Goal: Transaction & Acquisition: Purchase product/service

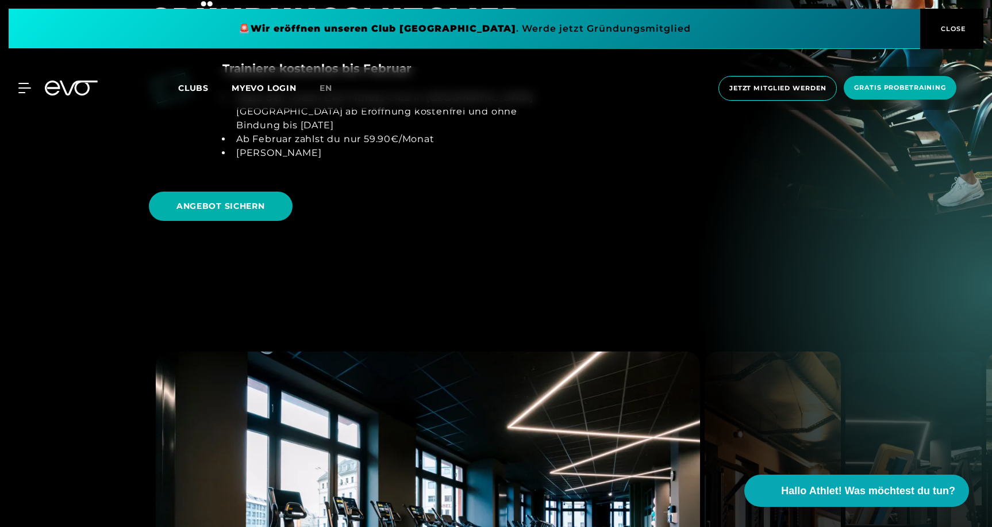
scroll to position [1695, 0]
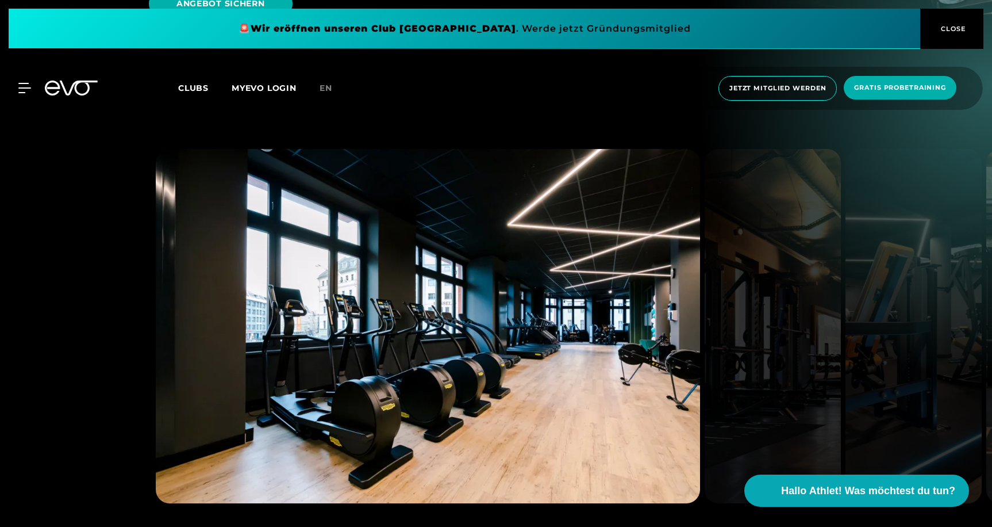
click at [126, 216] on div "[GEOGRAPHIC_DATA] Rosenthaler Platz [GEOGRAPHIC_DATA] LeFlair [GEOGRAPHIC_DATA]…" at bounding box center [496, 353] width 992 height 536
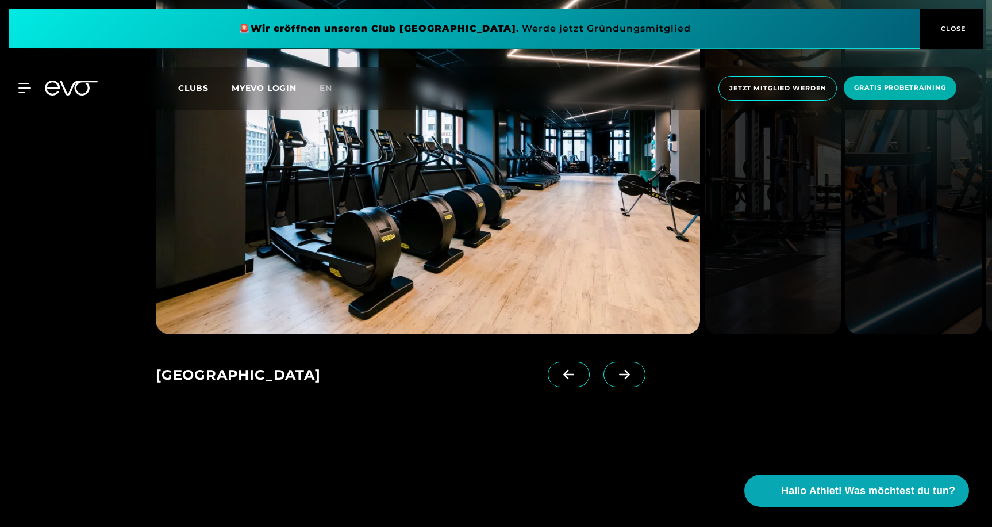
scroll to position [1951, 0]
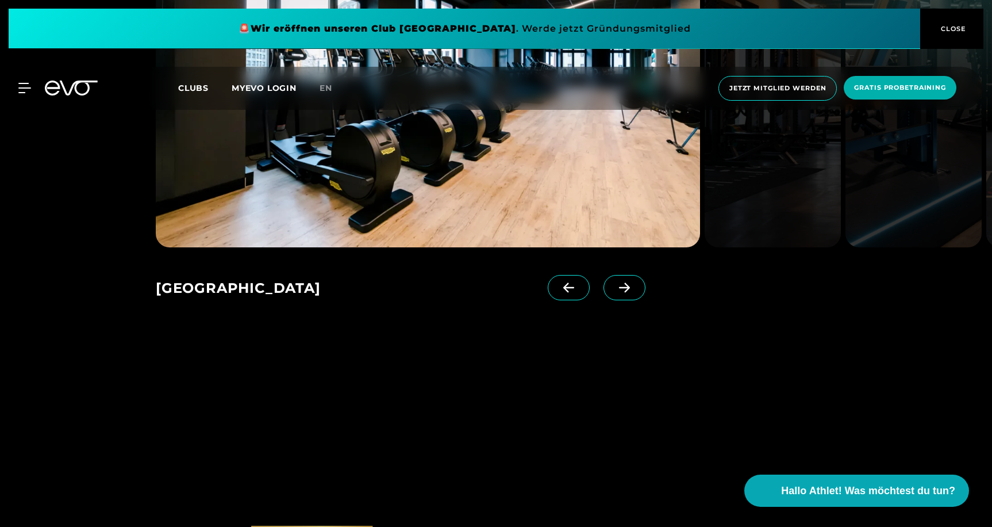
click at [634, 282] on icon at bounding box center [625, 287] width 20 height 10
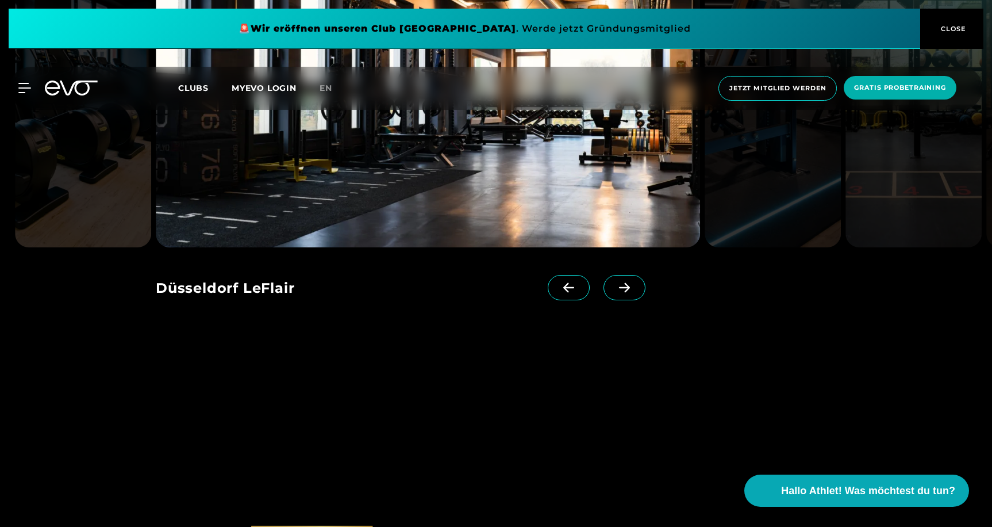
click at [634, 282] on icon at bounding box center [625, 287] width 20 height 10
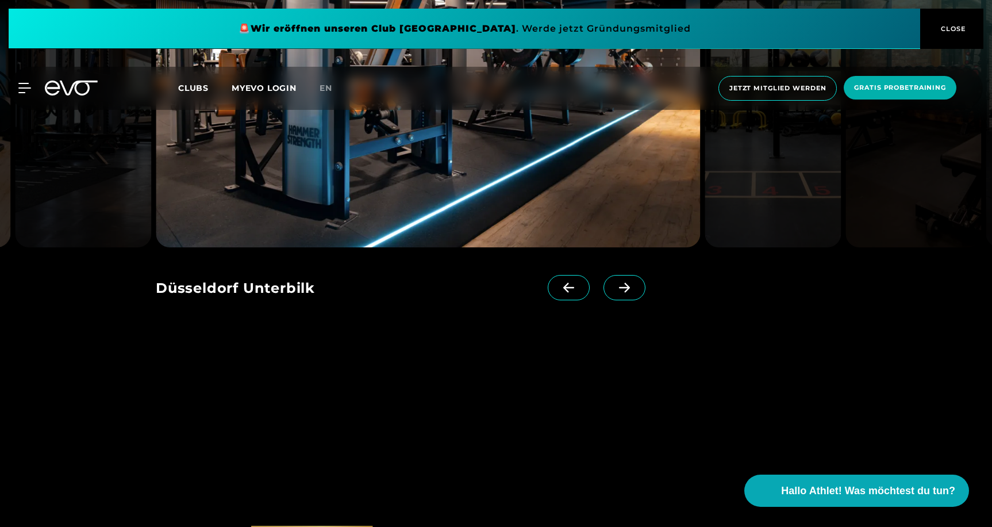
click at [634, 282] on icon at bounding box center [625, 287] width 20 height 10
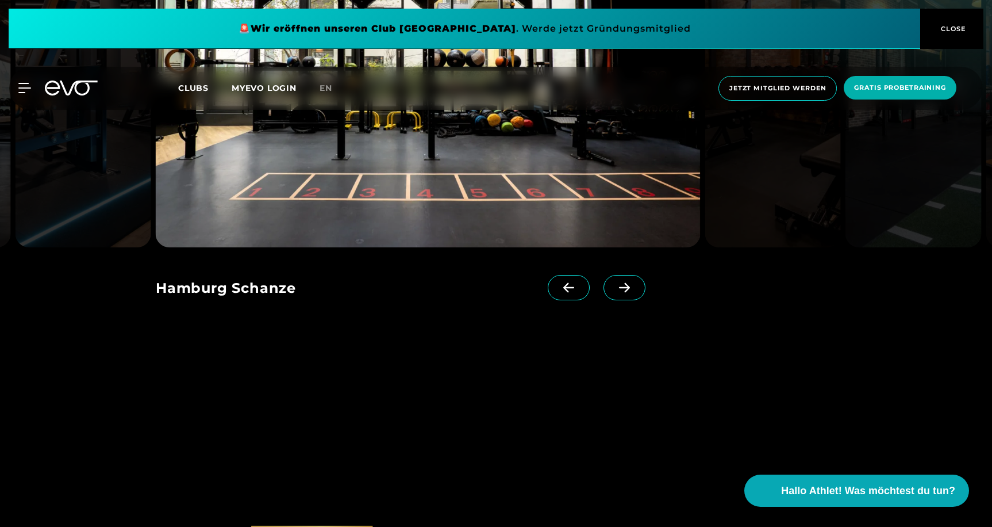
click at [634, 282] on icon at bounding box center [625, 287] width 20 height 10
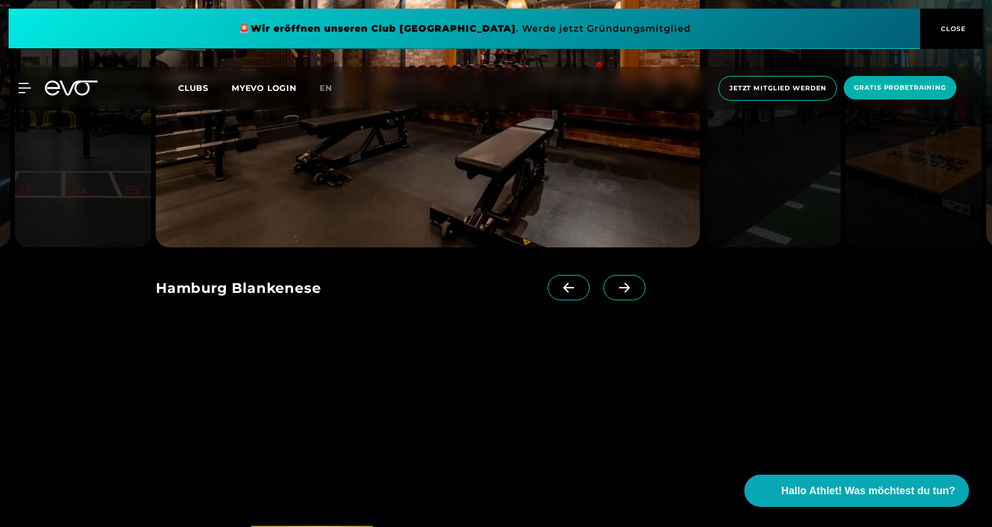
click at [634, 282] on icon at bounding box center [625, 287] width 20 height 10
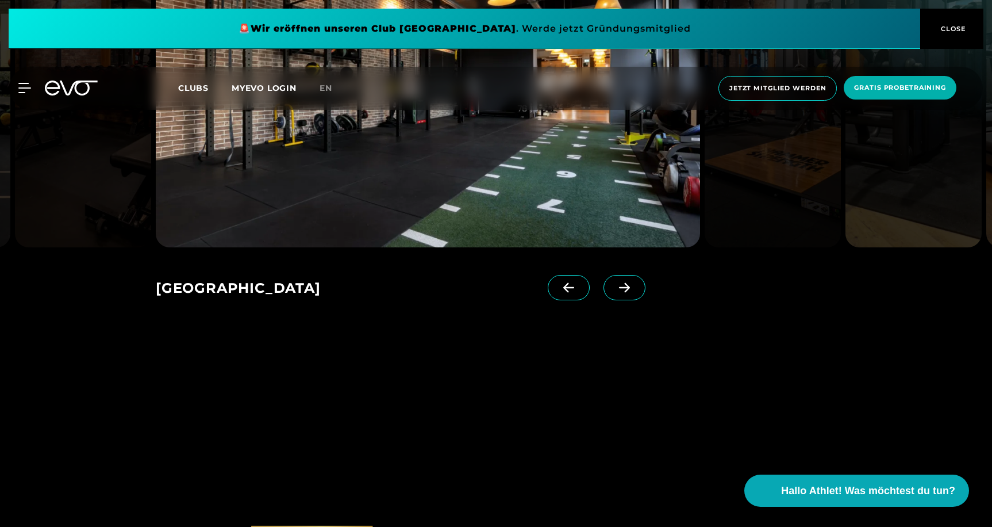
click at [634, 282] on icon at bounding box center [625, 287] width 20 height 10
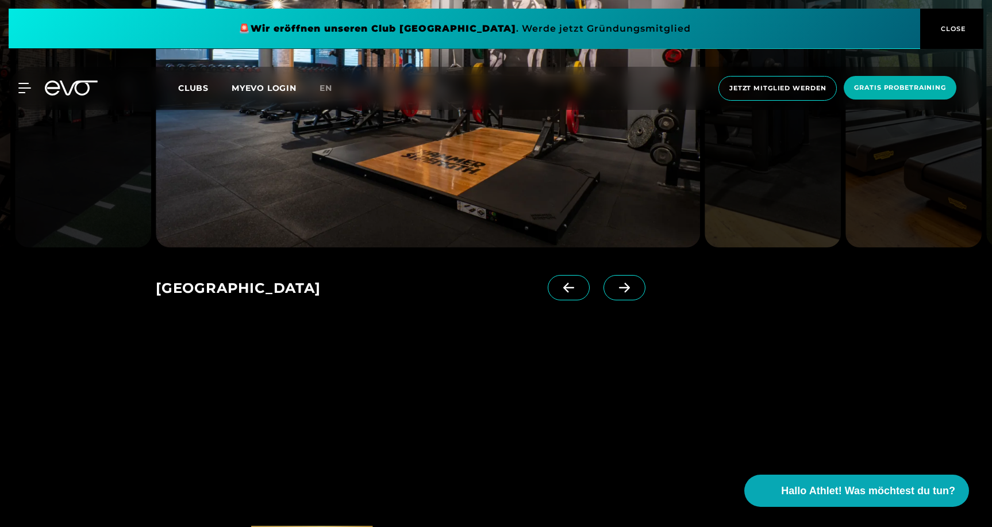
click at [594, 275] on div at bounding box center [590, 298] width 85 height 46
click at [577, 277] on span at bounding box center [569, 287] width 42 height 25
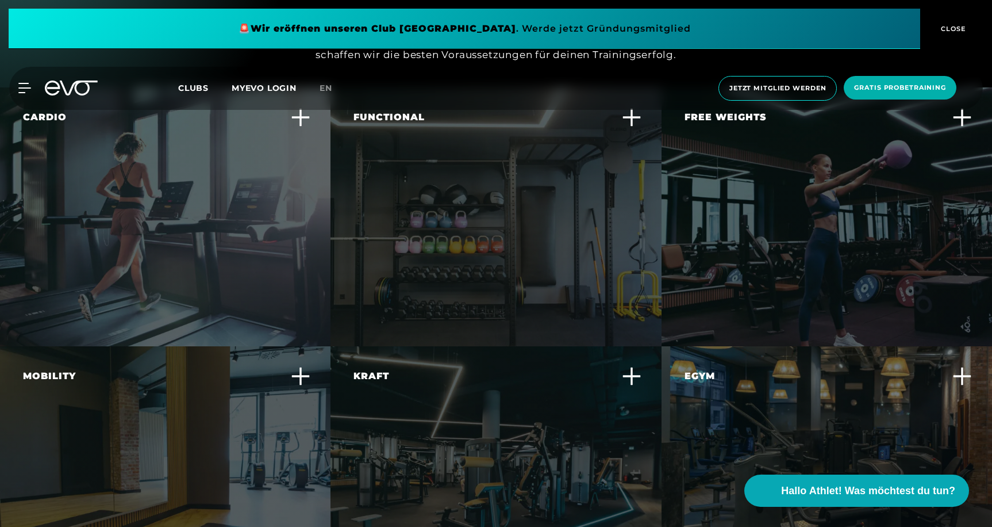
scroll to position [3588, 0]
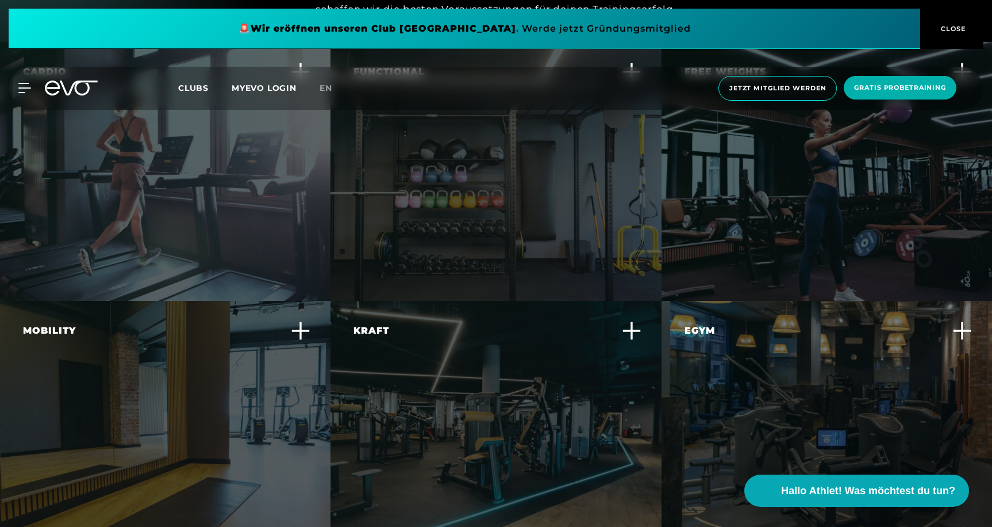
click at [724, 217] on div "Free Weights Baue gezielt Muskelmasse auf und verbessere deine Kraft und Stabil…" at bounding box center [827, 171] width 331 height 259
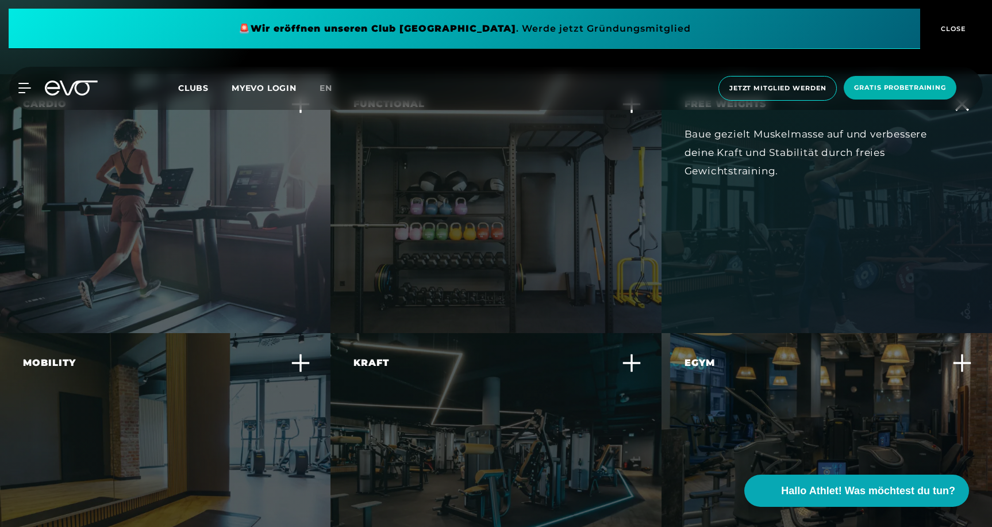
scroll to position [3532, 0]
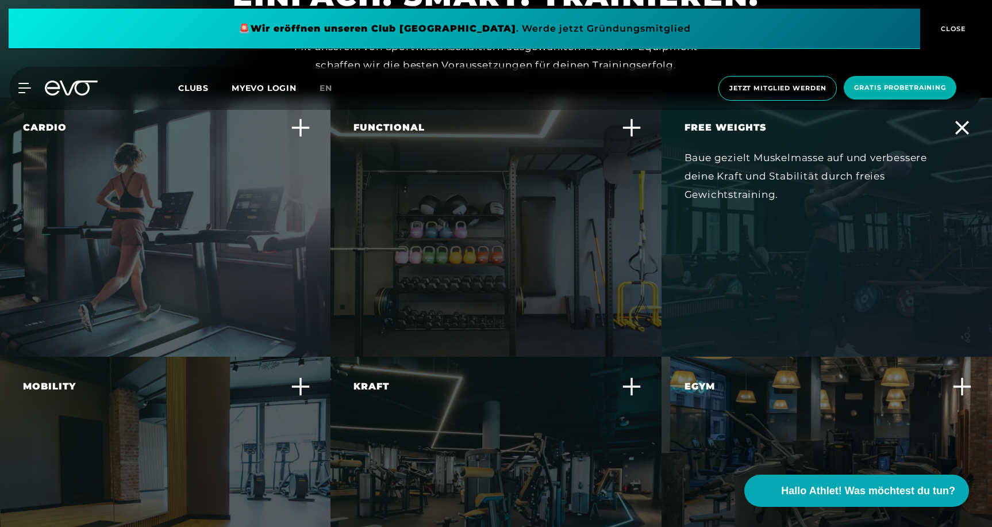
click at [543, 265] on div "Functional Trainiere alltagsnahe Bewegungen und verbessere deine Körperbeherrsc…" at bounding box center [496, 227] width 331 height 259
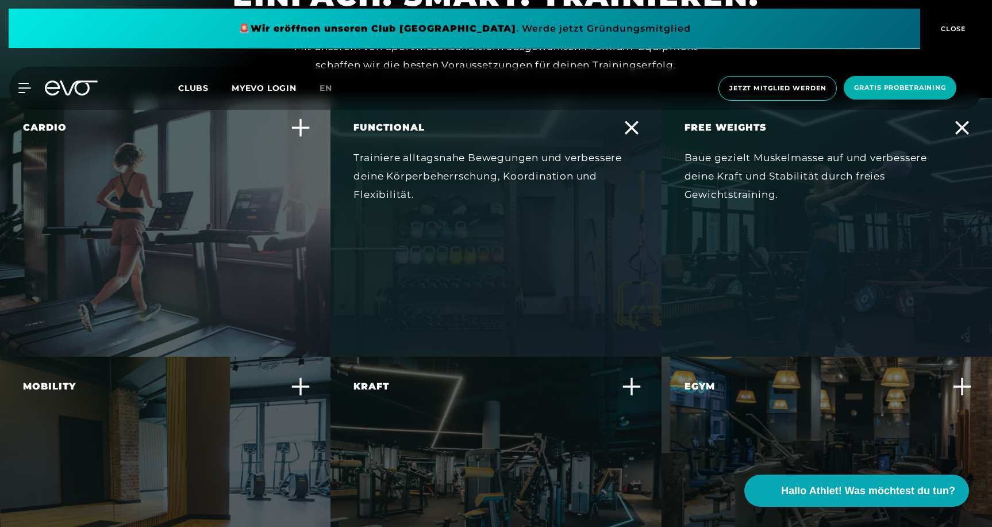
scroll to position [3939, 0]
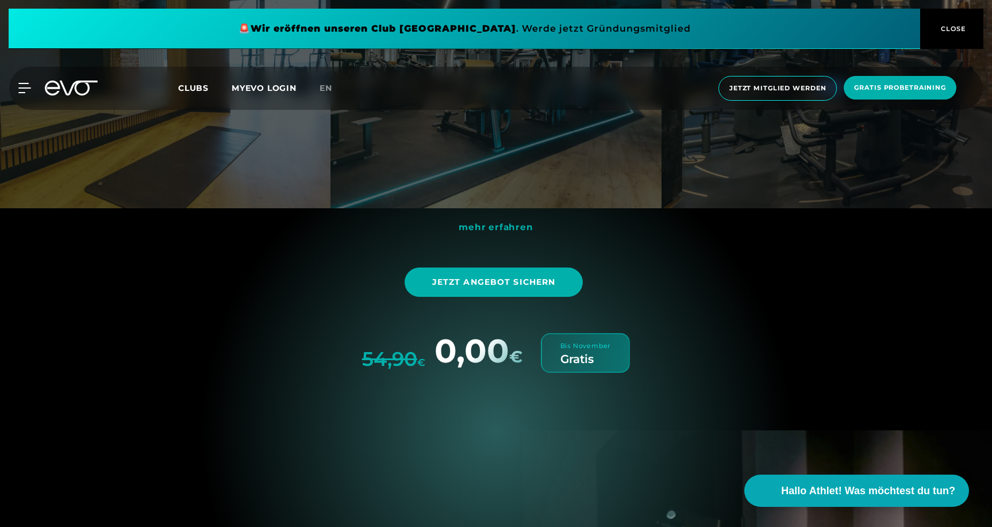
click at [513, 221] on span "mehr erfahren" at bounding box center [496, 226] width 74 height 11
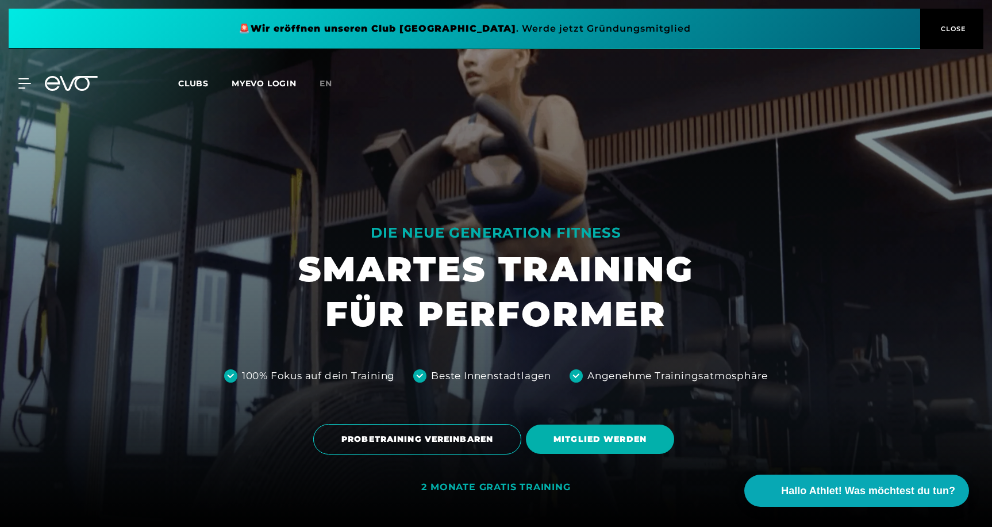
click at [25, 89] on div "MyEVO Login Über EVO Mitgliedschaften Probetraining TAGESPASS EVO Studios Düsse…" at bounding box center [496, 83] width 988 height 33
click at [24, 84] on icon at bounding box center [27, 83] width 16 height 9
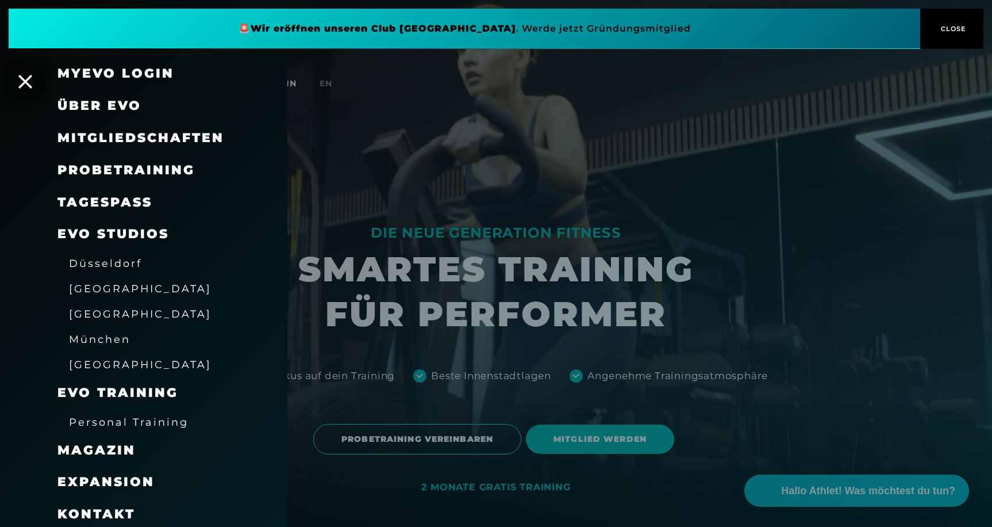
click at [109, 195] on link "TAGESPASS" at bounding box center [104, 202] width 95 height 16
